Goal: Communication & Community: Share content

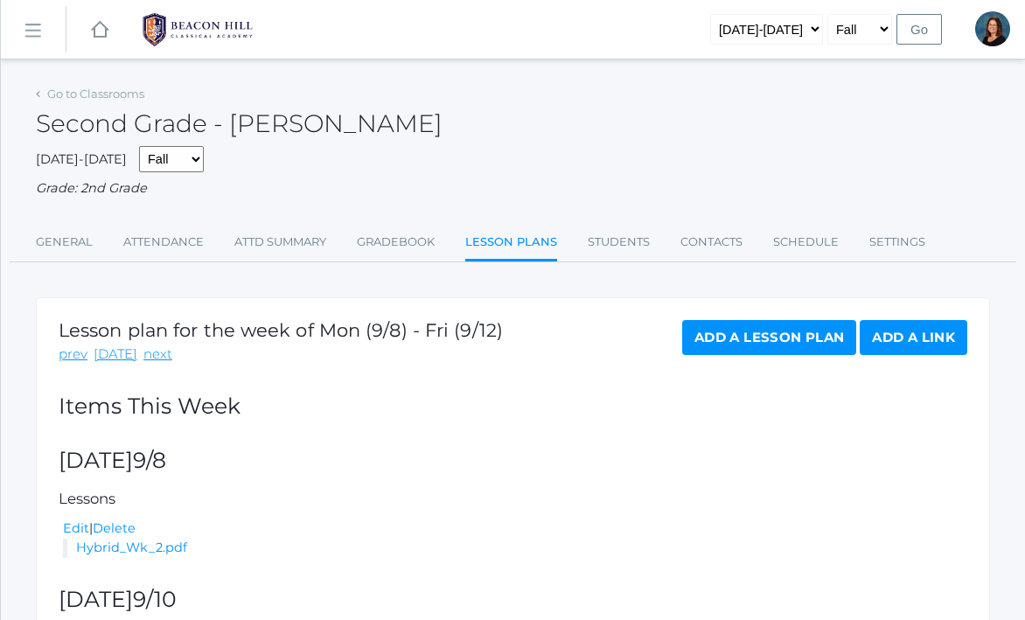
scroll to position [29, 0]
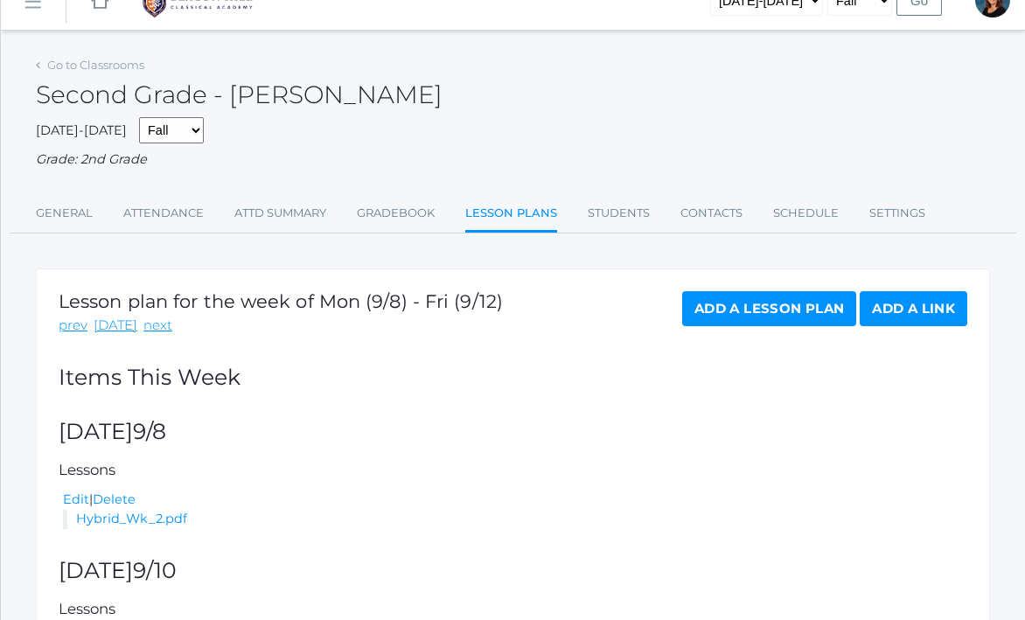
click at [32, 13] on link "icons/ui/navigation/hamburger Created with Sketch." at bounding box center [33, 0] width 65 height 47
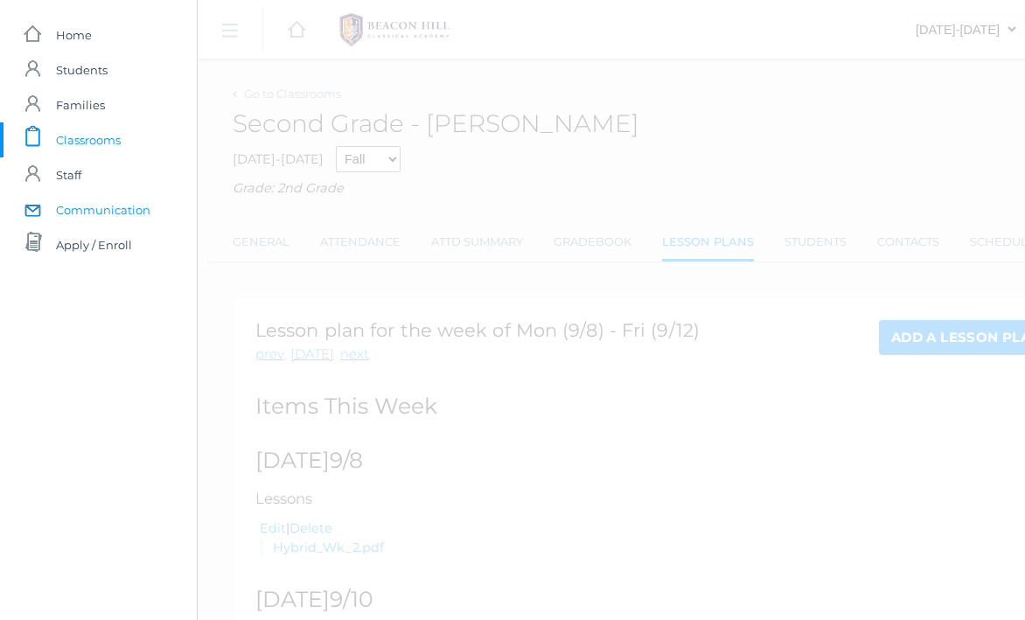
click at [56, 219] on span "Communication" at bounding box center [103, 209] width 94 height 35
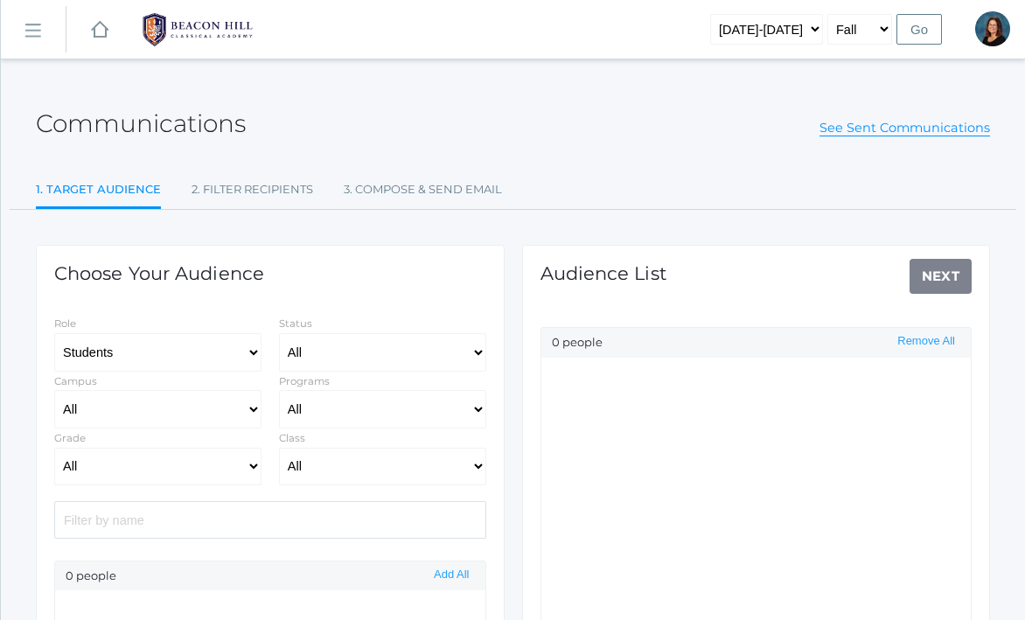
select select "Enrolled"
click at [323, 470] on select "All 01LA - First Grade [PERSON_NAME] 01LA - First Grade [PERSON_NAME] 02LA - Se…" at bounding box center [382, 467] width 207 height 38
select select "1958"
click at [279, 448] on select "All 01LA - First Grade [PERSON_NAME] 01LA - First Grade [PERSON_NAME] 02LA - Se…" at bounding box center [382, 467] width 207 height 38
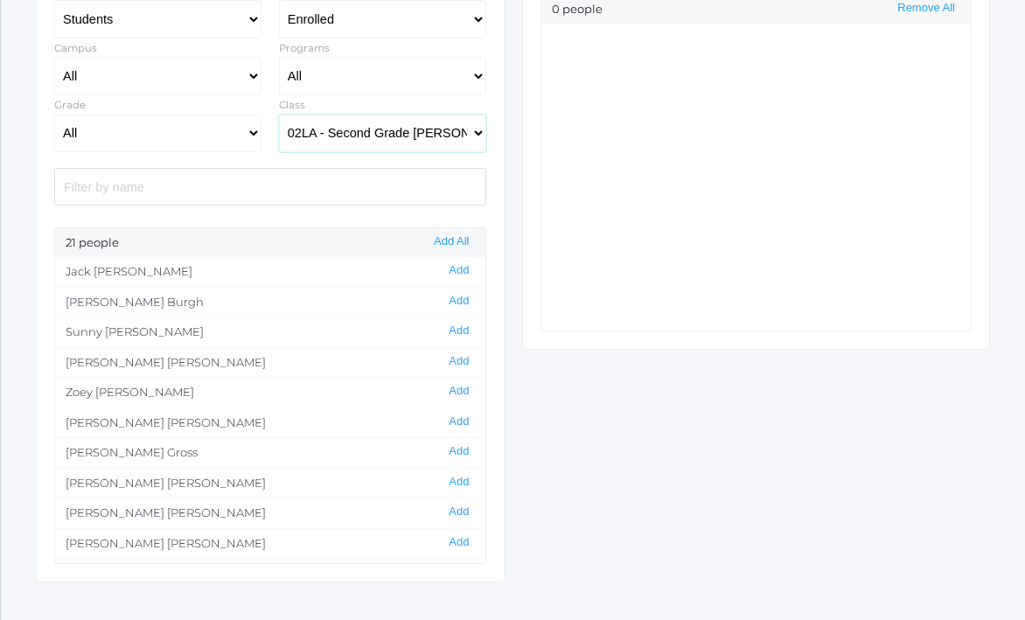
scroll to position [375, 0]
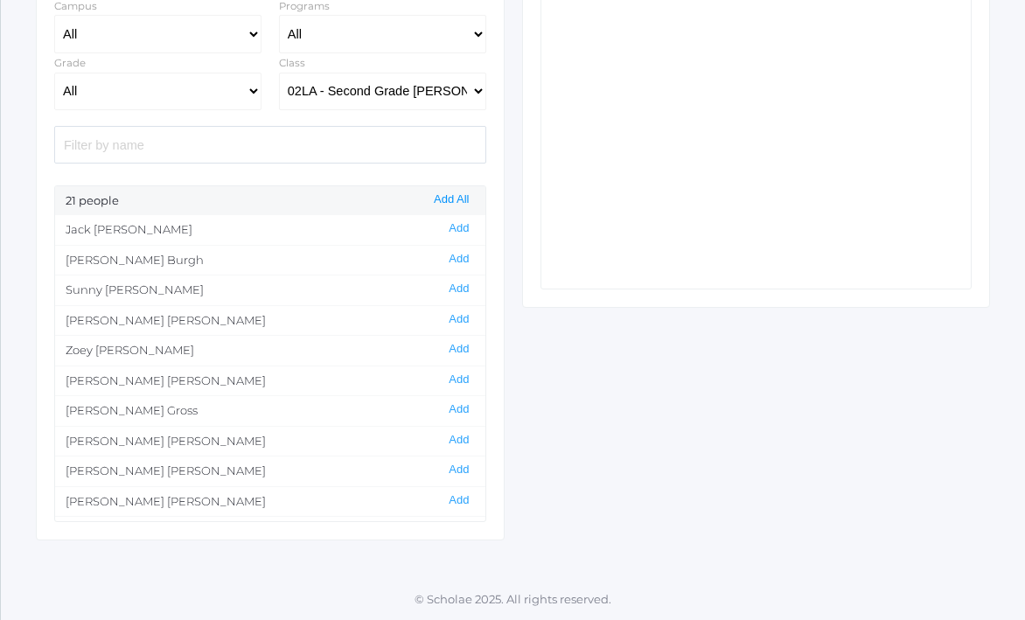
click at [462, 198] on button "Add All" at bounding box center [450, 199] width 45 height 15
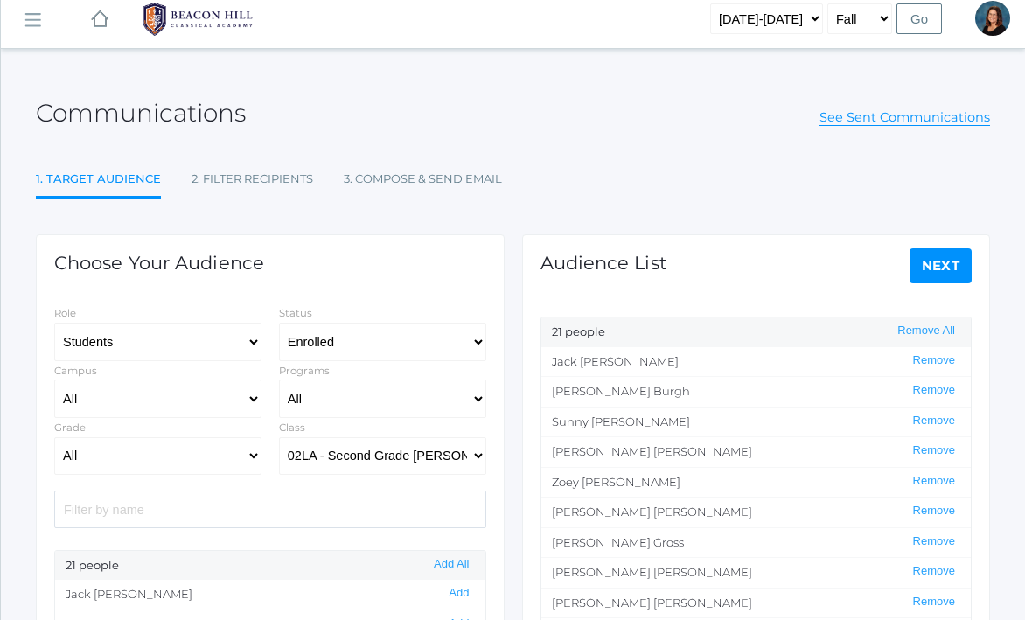
scroll to position [0, 0]
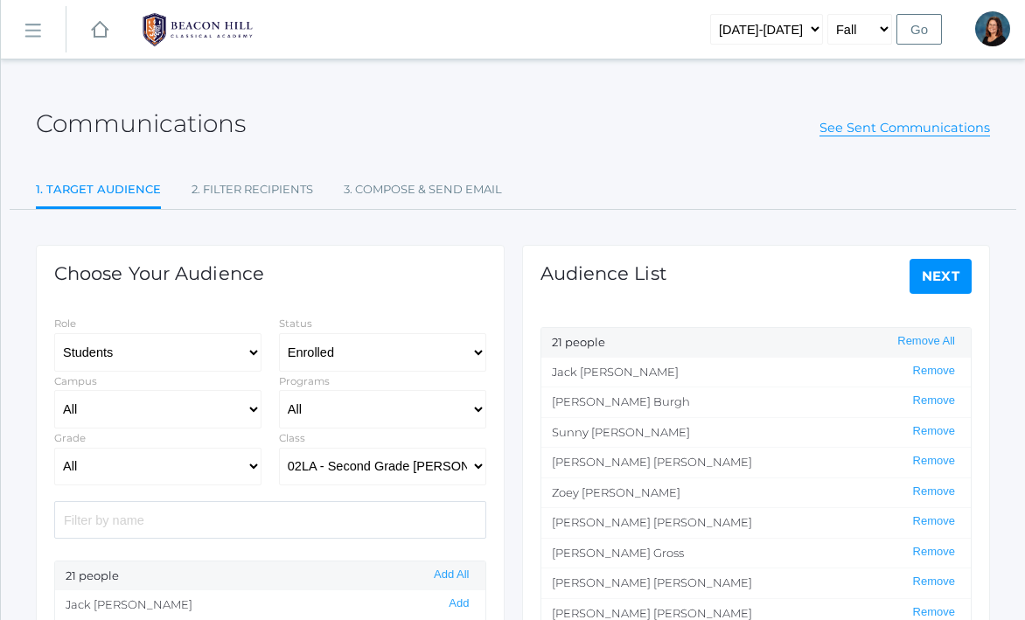
click at [942, 286] on link "Next" at bounding box center [940, 276] width 63 height 35
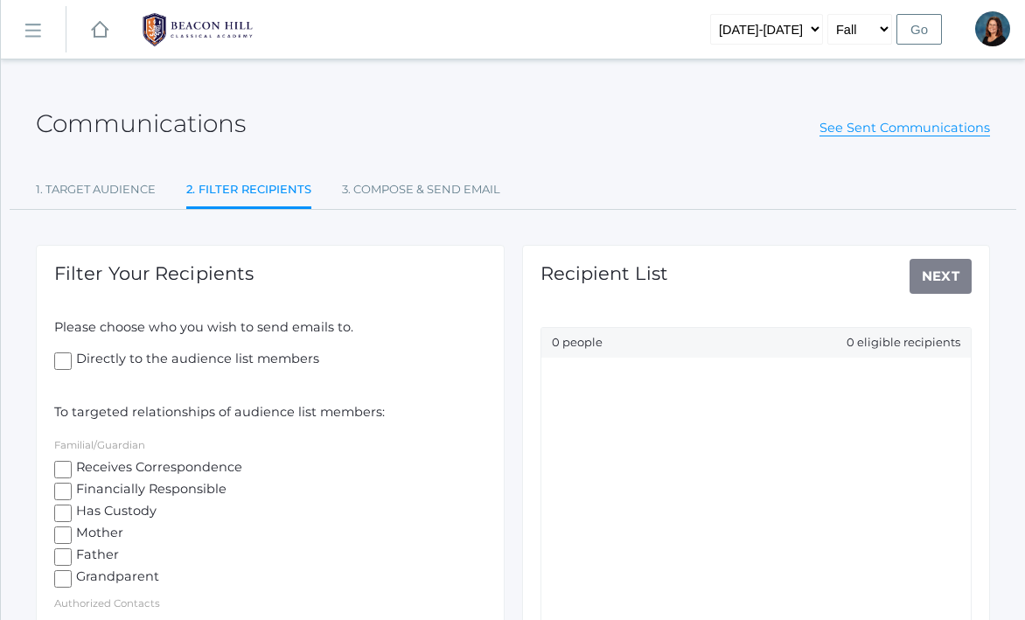
click at [67, 462] on input "Receives Correspondence" at bounding box center [62, 469] width 17 height 17
checkbox input "true"
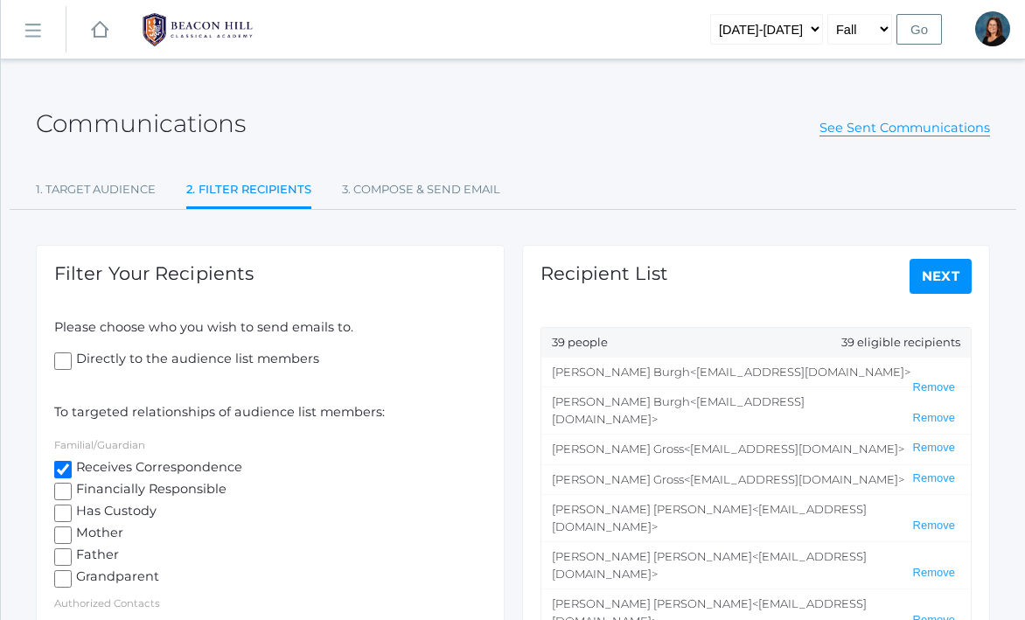
click at [934, 284] on link "Next" at bounding box center [940, 276] width 63 height 35
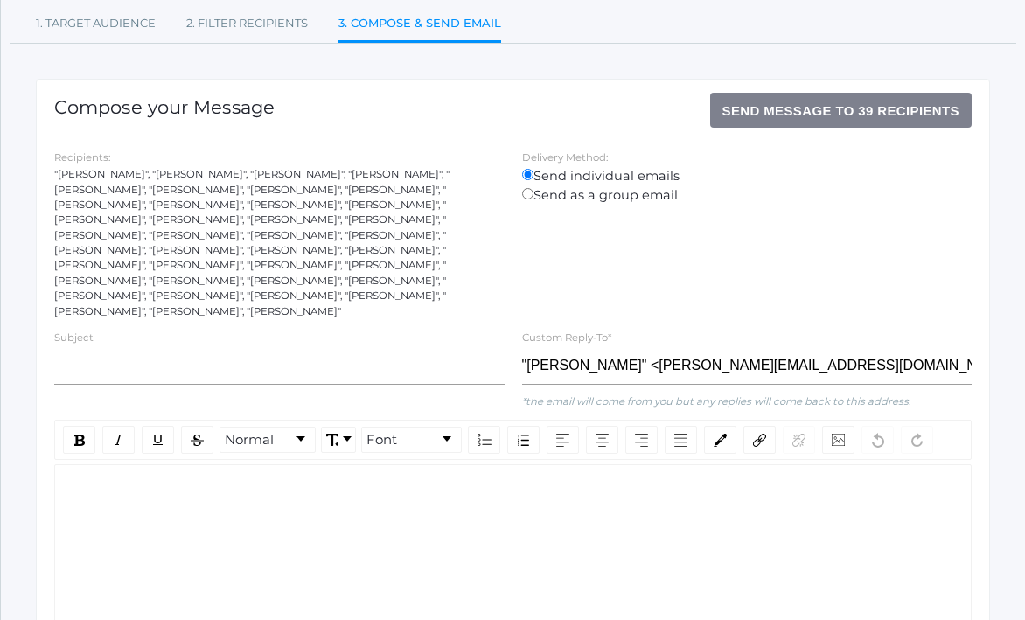
scroll to position [177, 0]
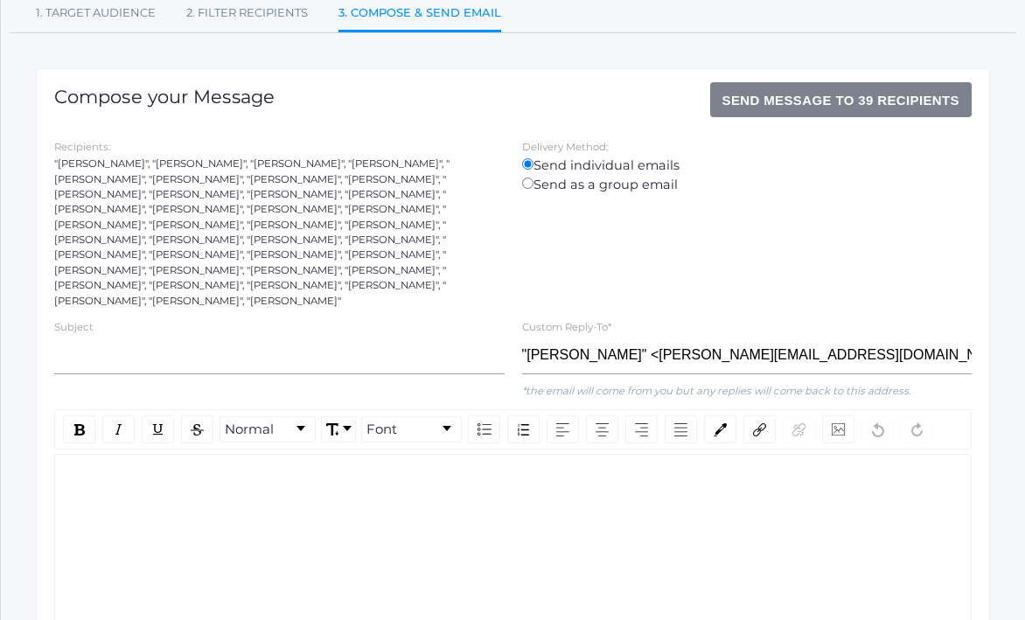
click at [934, 284] on div "Recipients: "[PERSON_NAME]", "[PERSON_NAME]", "[PERSON_NAME]", "[PERSON_NAME]",…" at bounding box center [512, 222] width 934 height 171
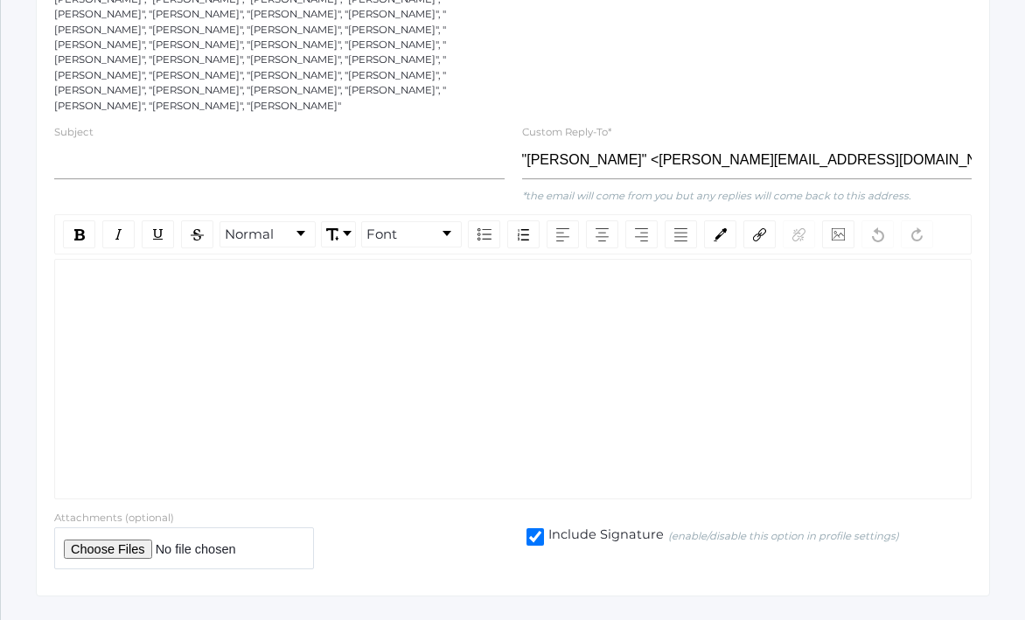
scroll to position [395, 0]
